Goal: Ask a question

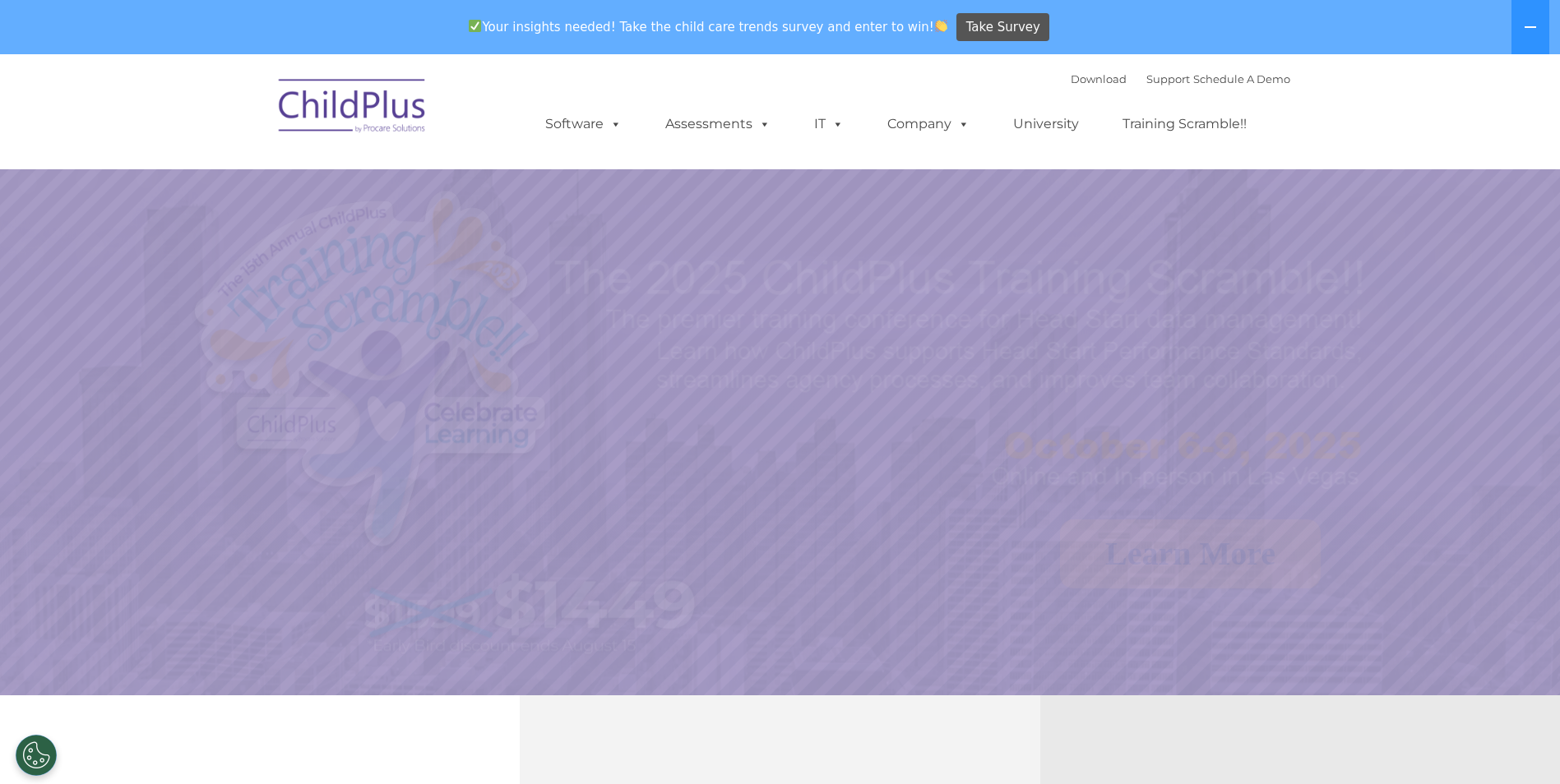
select select "MEDIUM"
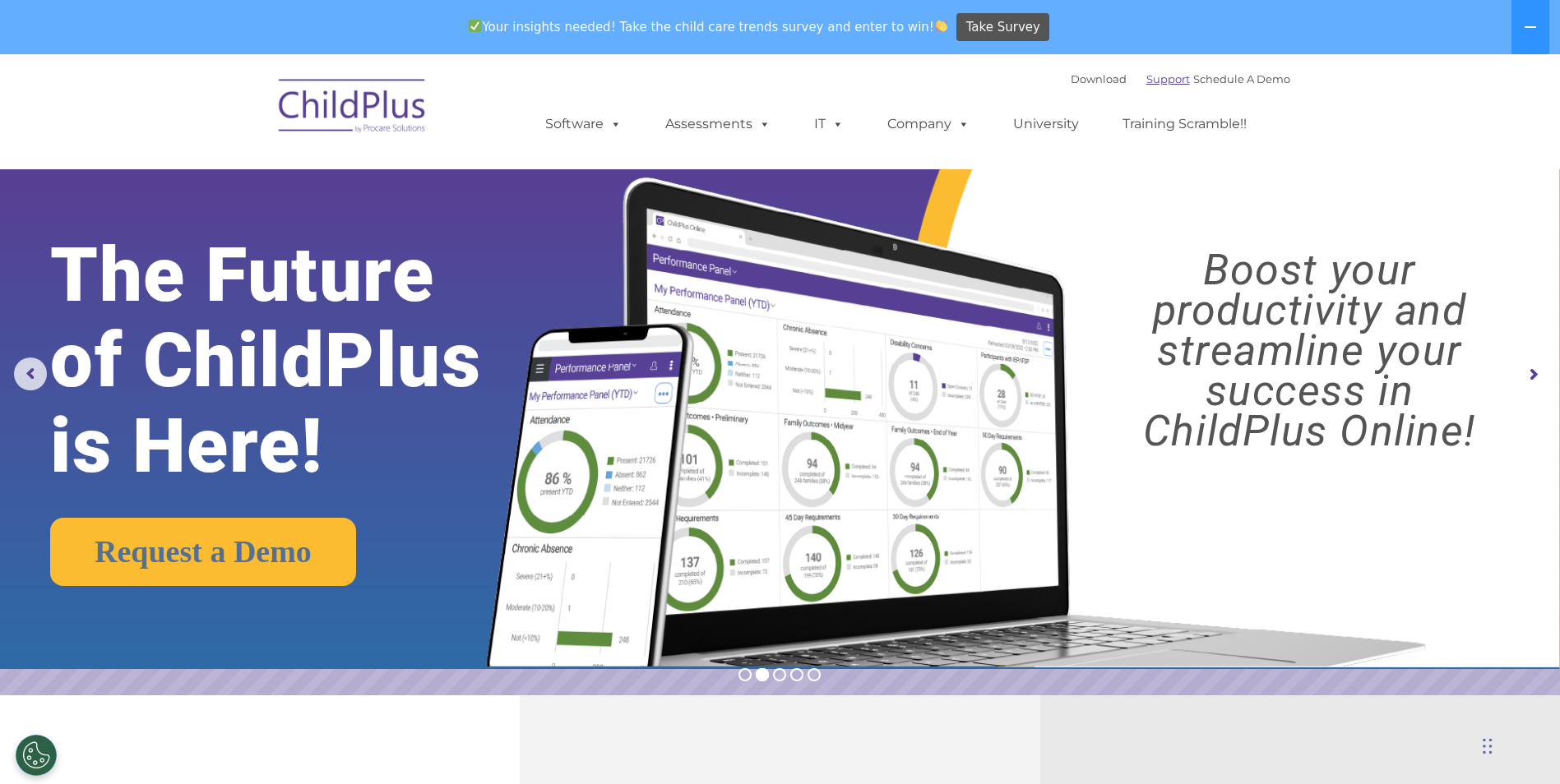
click at [1149, 84] on link "Support" at bounding box center [1167, 79] width 44 height 13
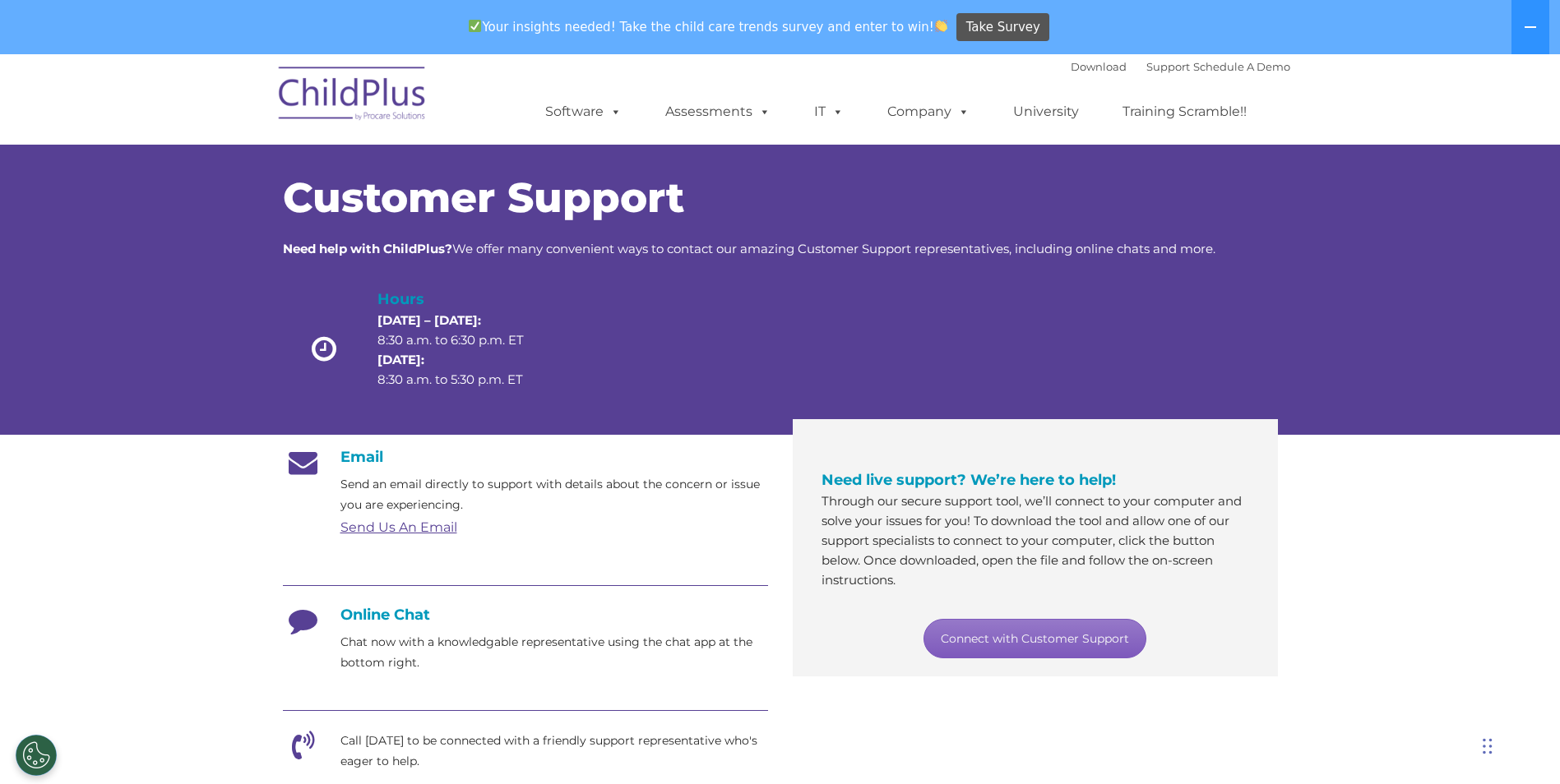
click at [1022, 640] on link "Connect with Customer Support" at bounding box center [1035, 639] width 223 height 39
